Goal: Navigation & Orientation: Find specific page/section

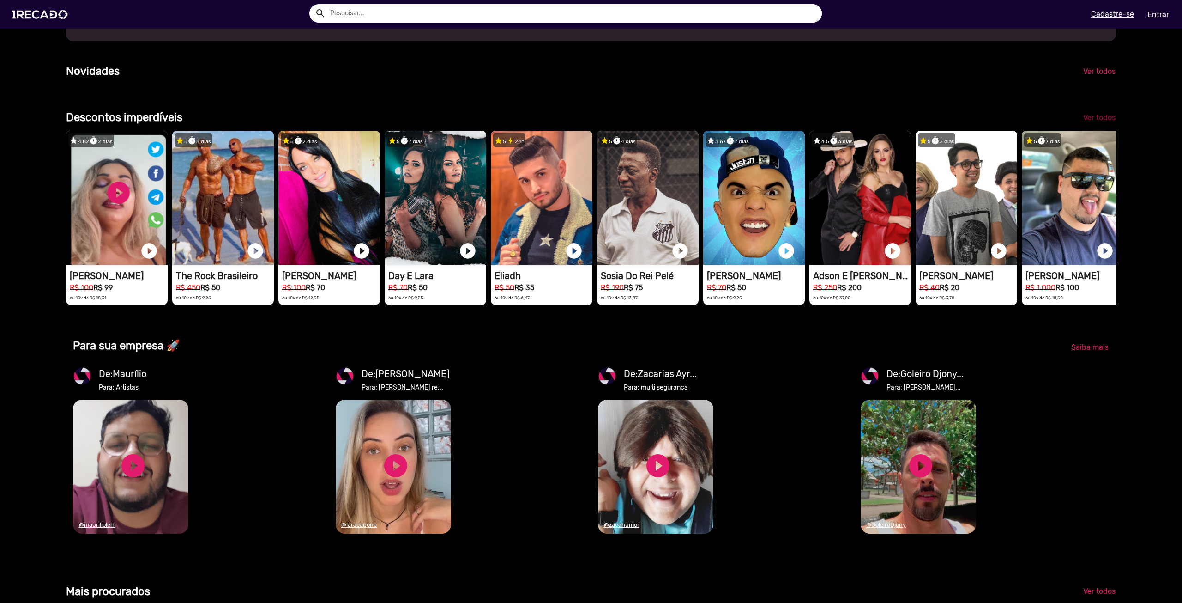
click at [1092, 122] on span "Ver todos" at bounding box center [1099, 117] width 32 height 9
